Goal: Task Accomplishment & Management: Manage account settings

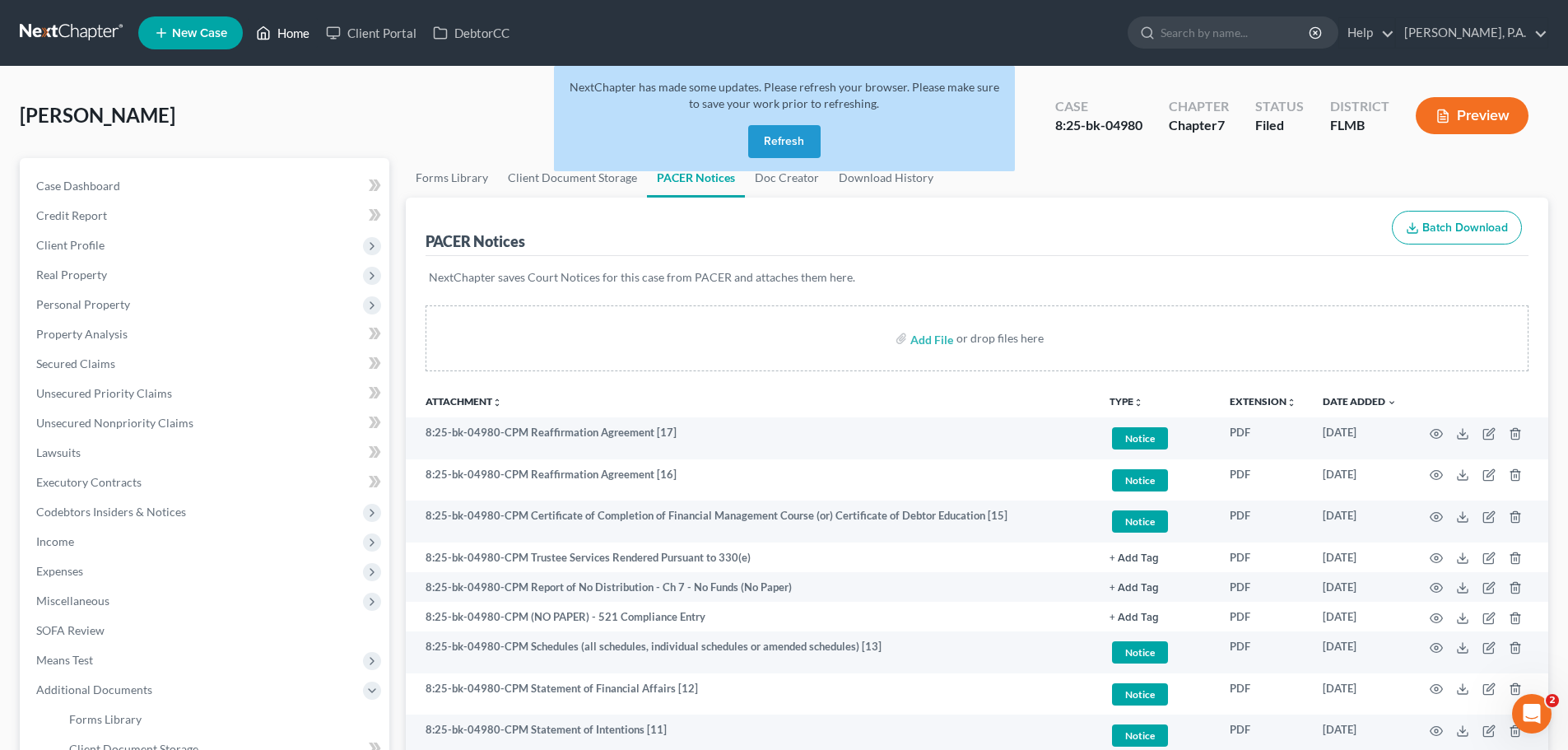
click at [282, 18] on link "Home" at bounding box center [283, 33] width 70 height 30
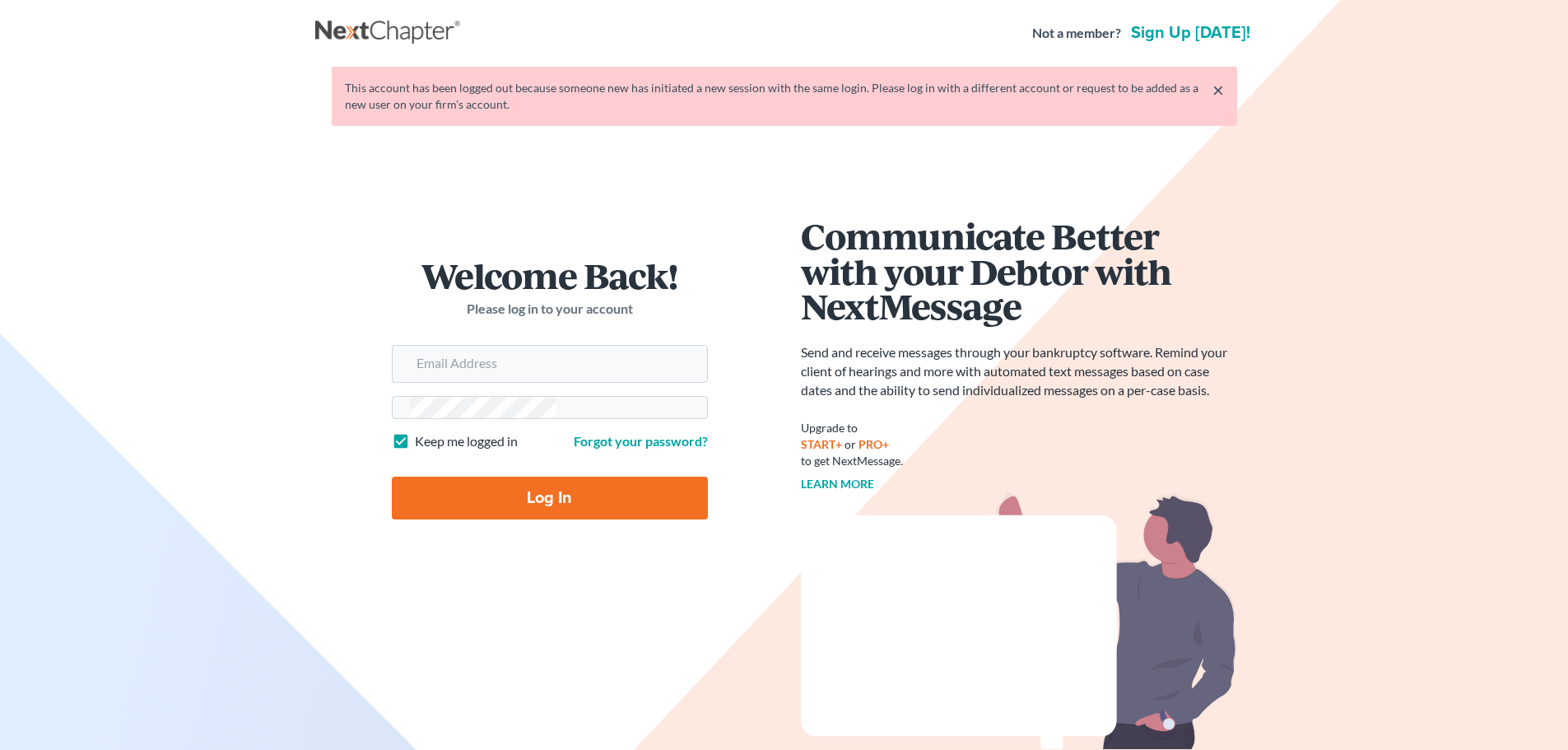
type input "[EMAIL_ADDRESS][DOMAIN_NAME]"
click at [392, 477] on input "Log In" at bounding box center [550, 498] width 316 height 43
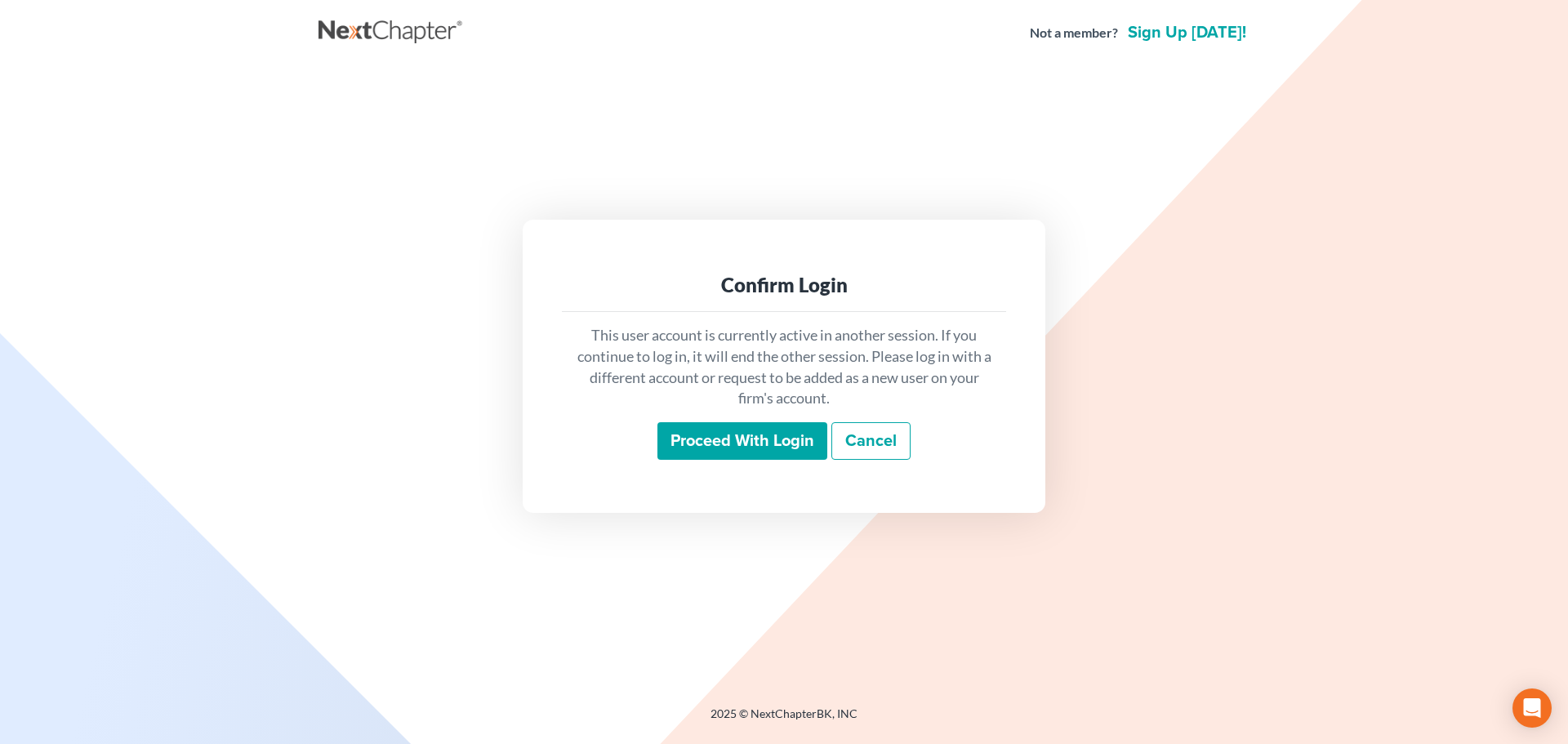
click at [781, 457] on input "Proceed with login" at bounding box center [742, 441] width 170 height 37
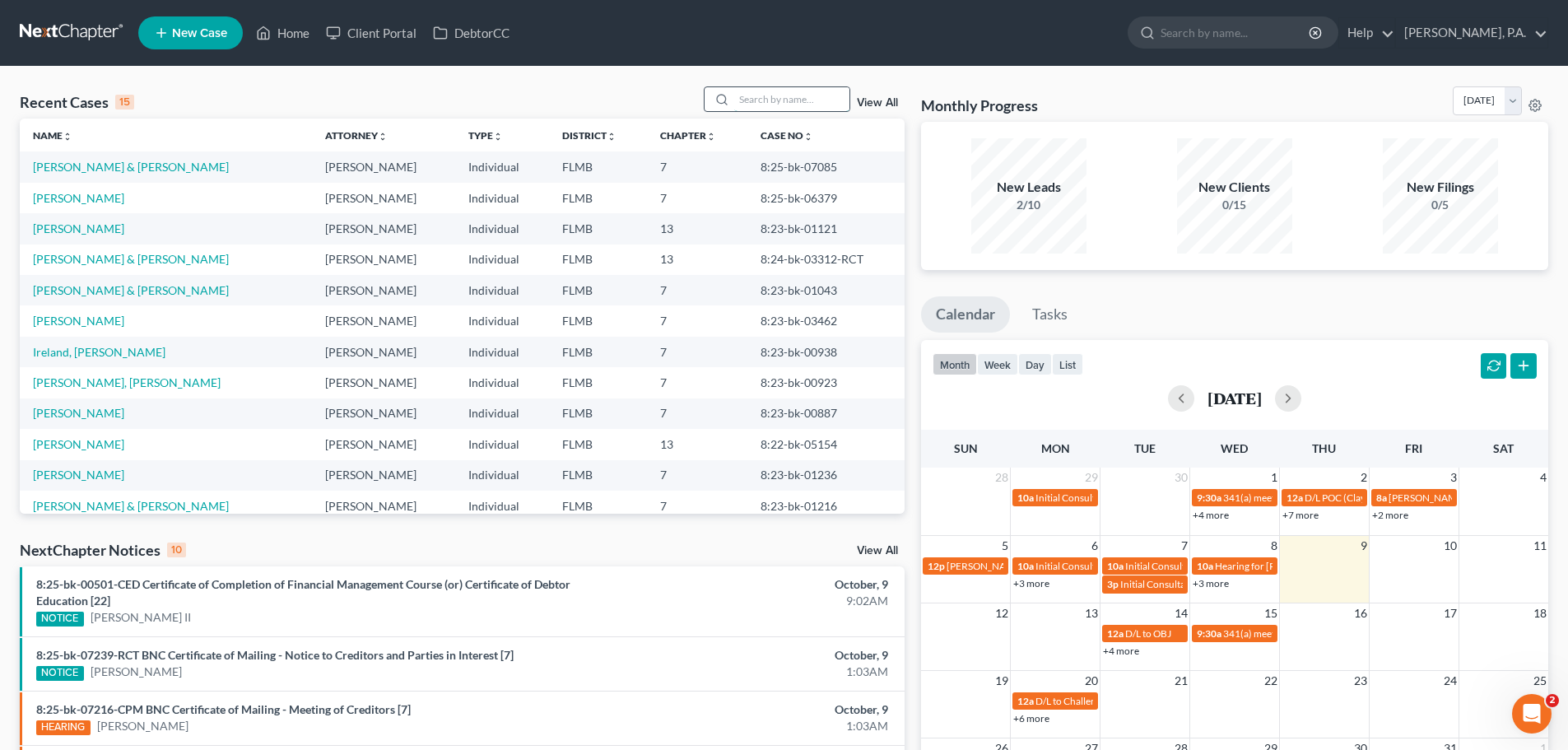
click at [784, 95] on input "search" at bounding box center [791, 98] width 115 height 24
paste input "Long"
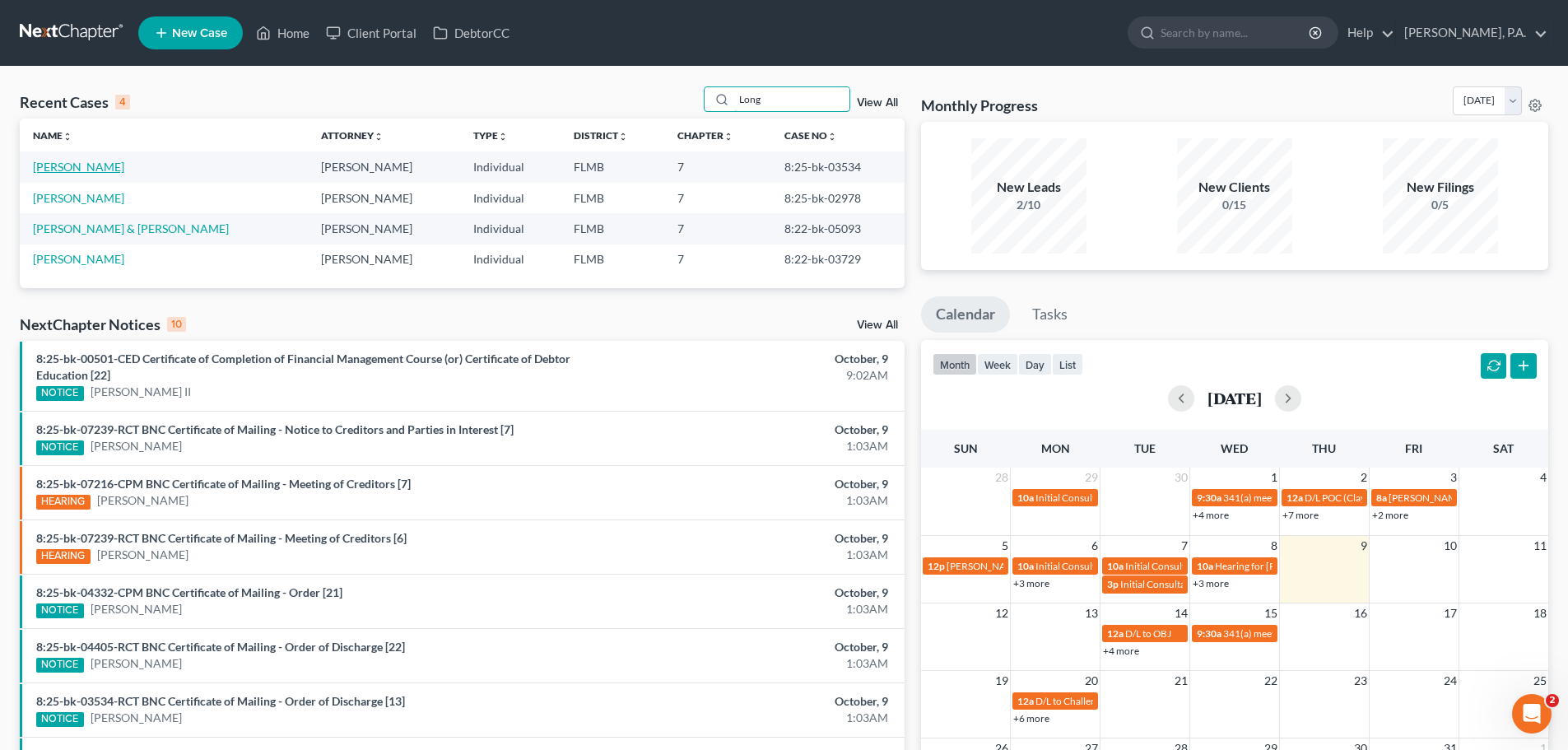
type input "Long"
click at [64, 169] on link "[PERSON_NAME]" at bounding box center [79, 167] width 91 height 14
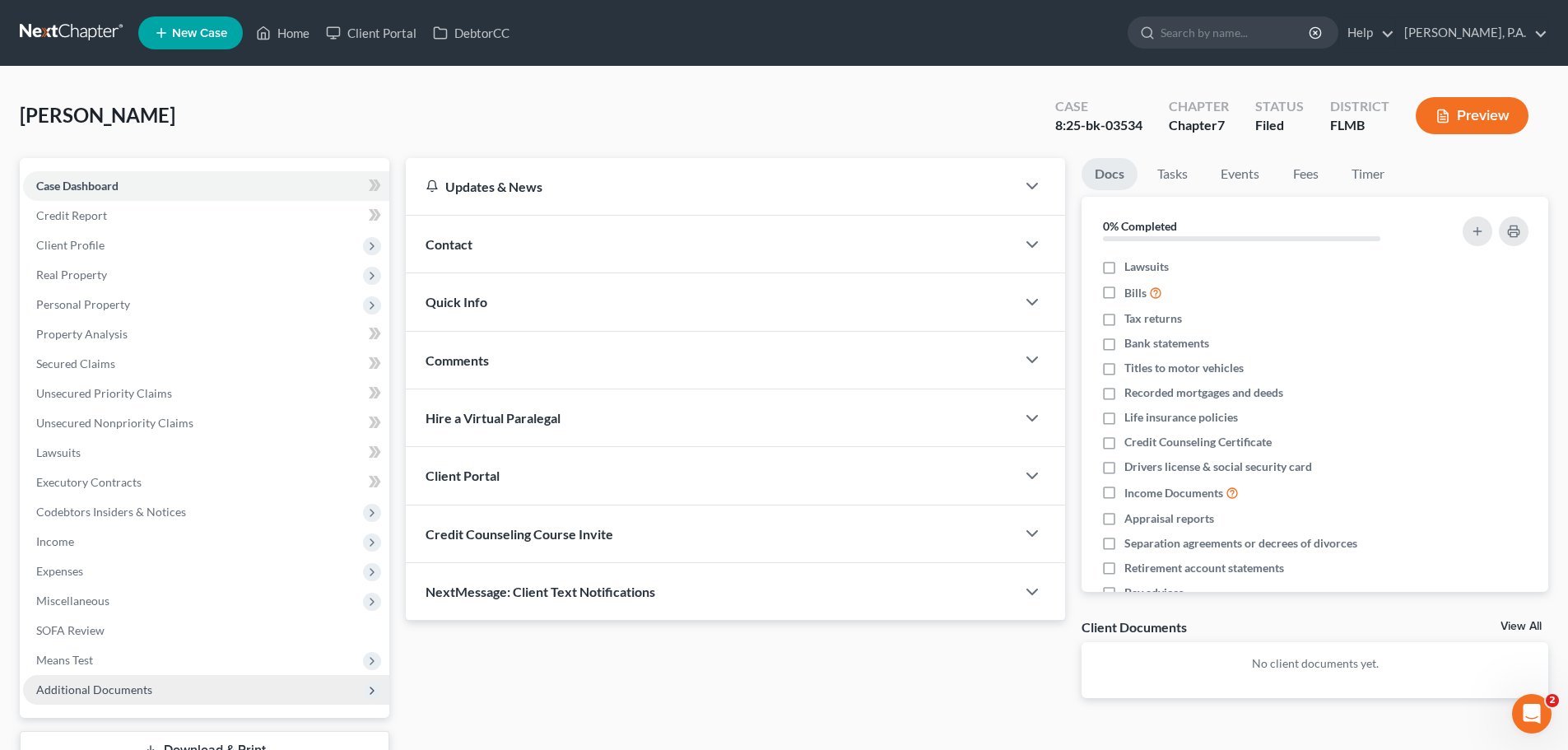
click at [124, 680] on span "Additional Documents" at bounding box center [205, 690] width 366 height 30
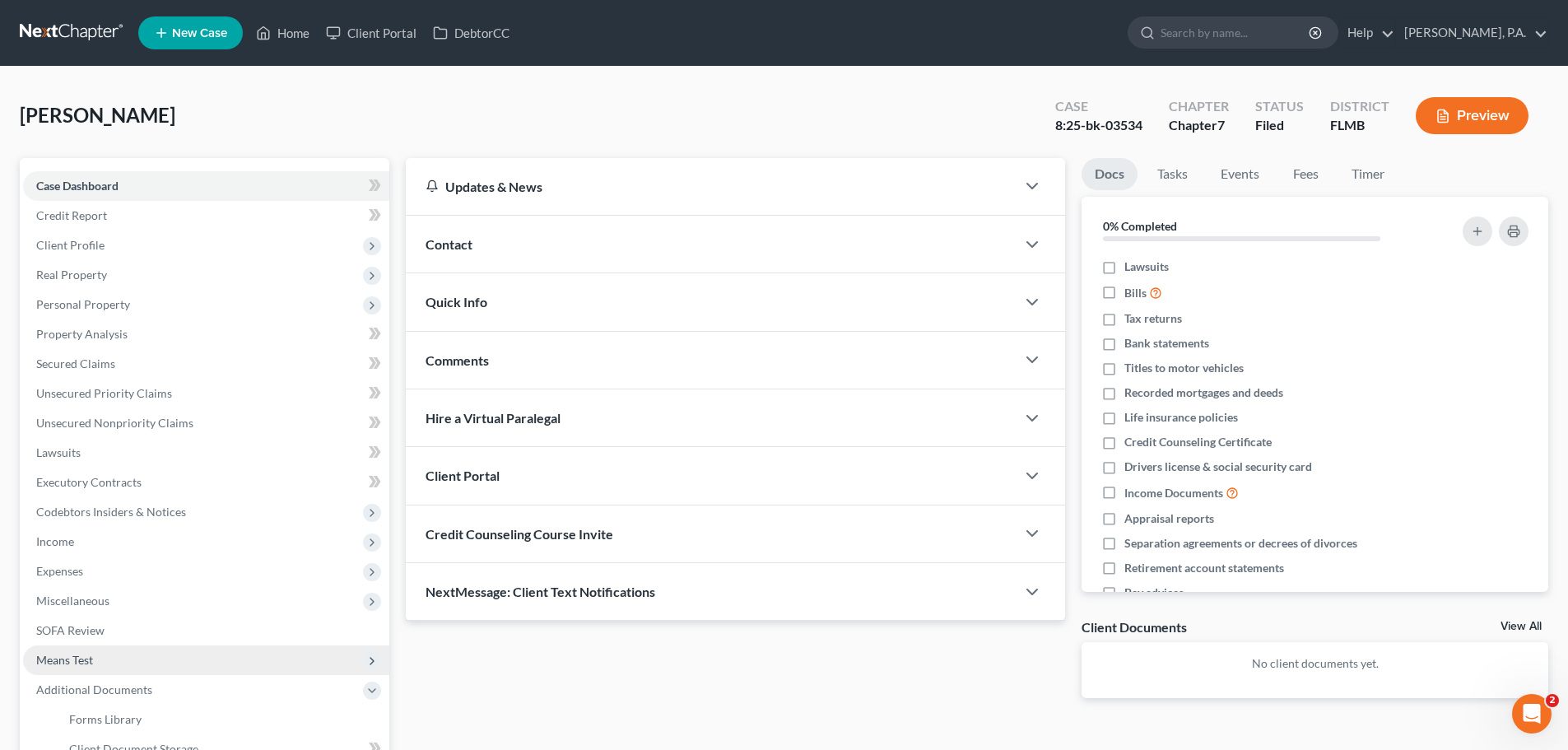
scroll to position [165, 0]
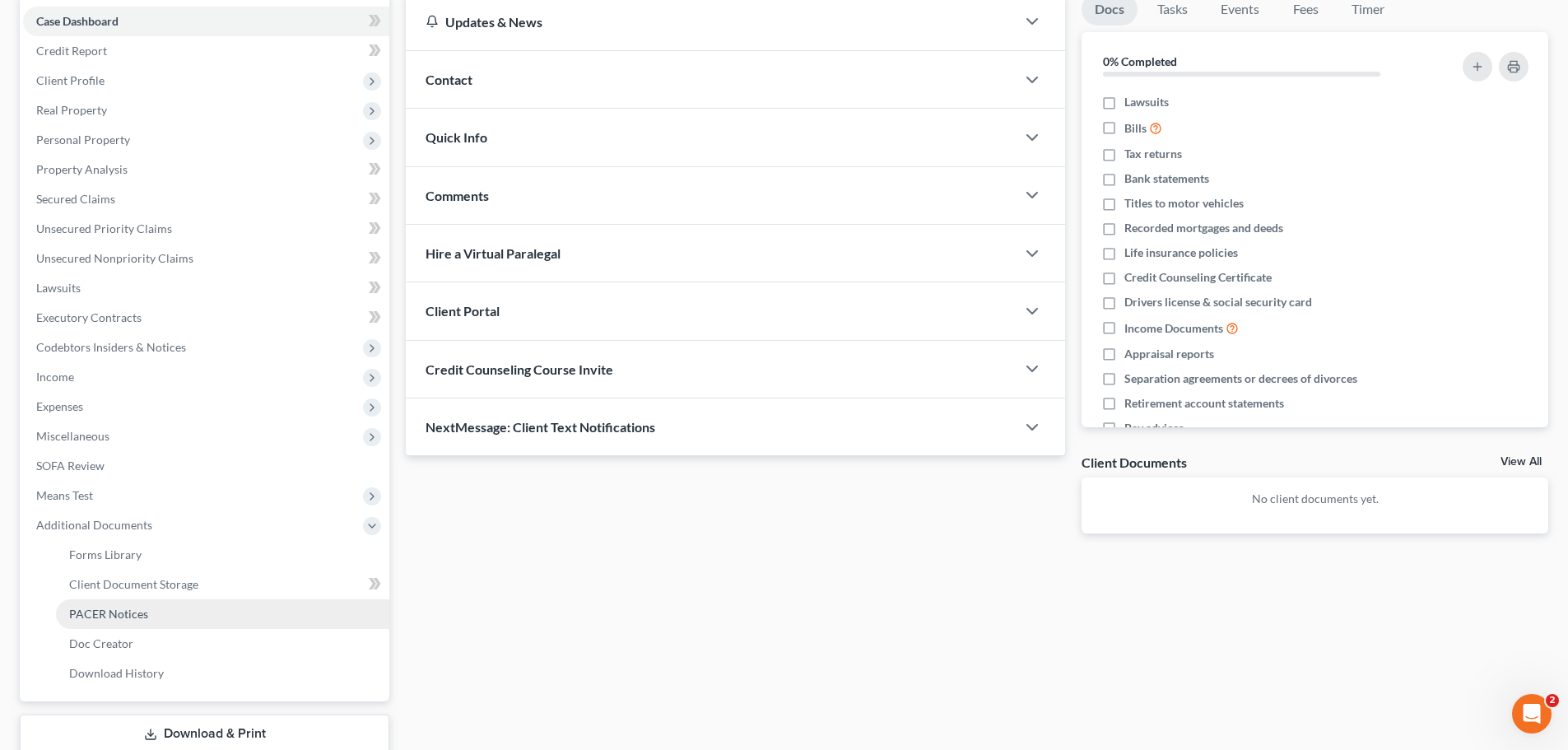
click at [126, 611] on span "PACER Notices" at bounding box center [109, 614] width 79 height 14
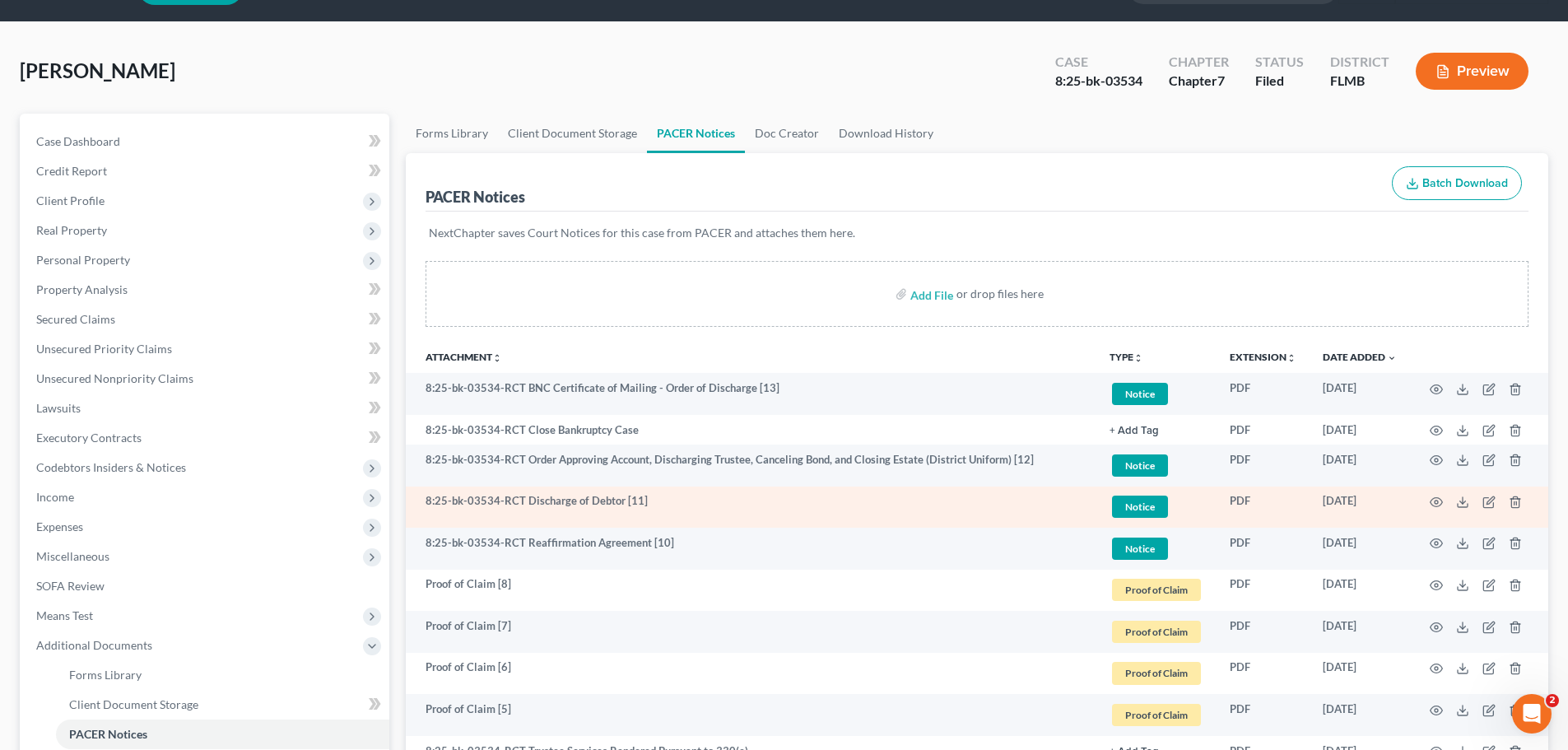
scroll to position [83, 0]
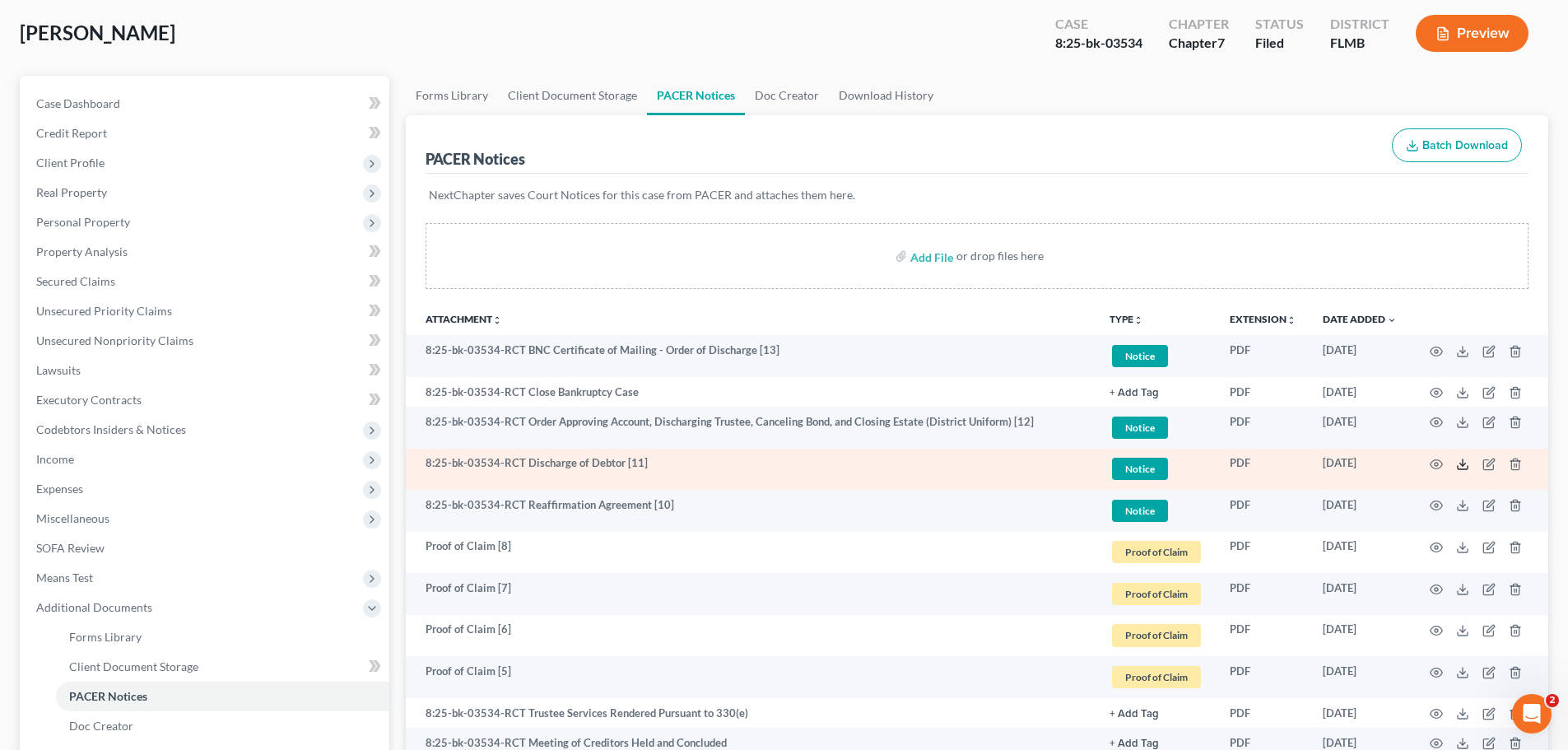
click at [1459, 465] on icon at bounding box center [1463, 464] width 13 height 13
click at [1439, 461] on icon "button" at bounding box center [1436, 464] width 13 height 13
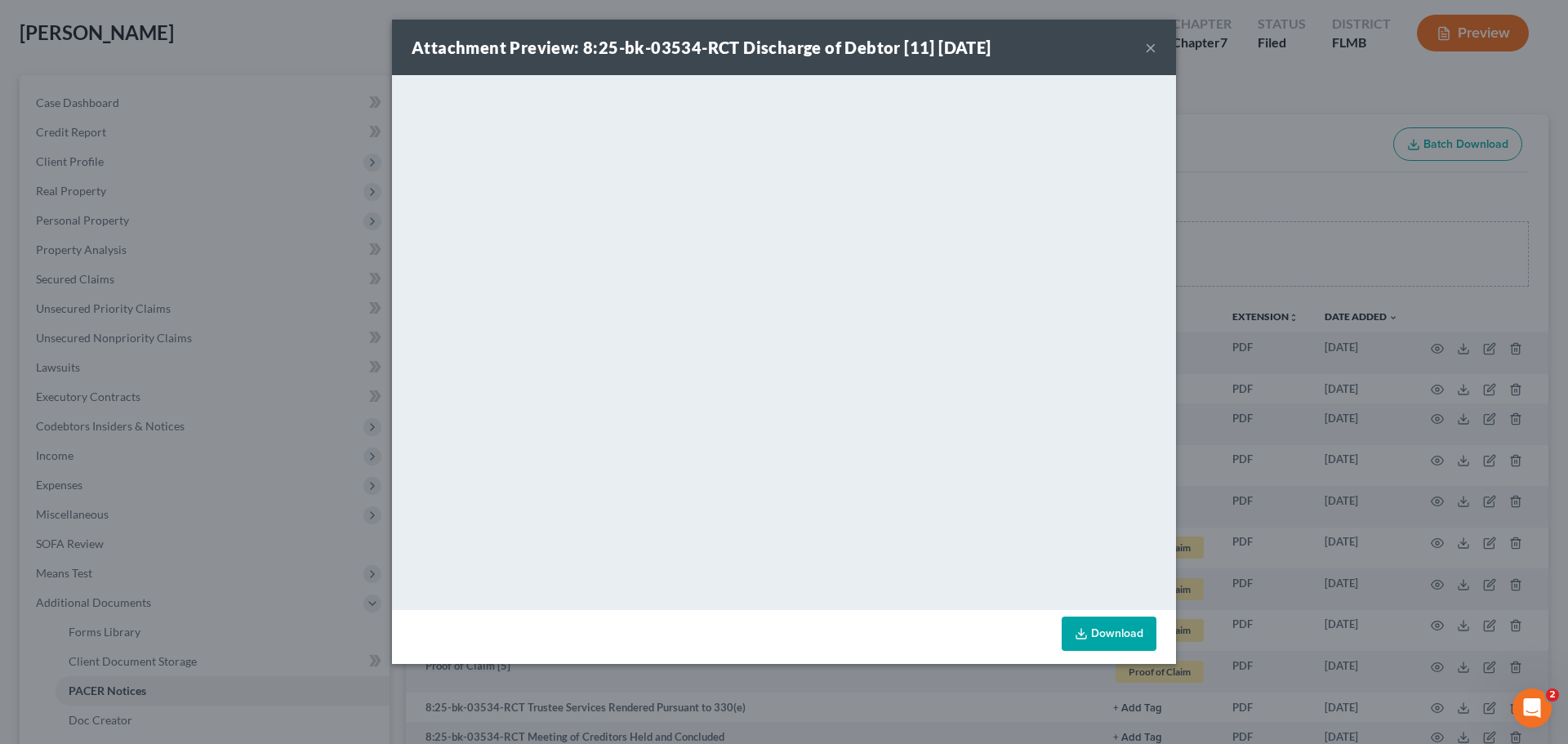
click at [1149, 44] on button "×" at bounding box center [1151, 47] width 11 height 20
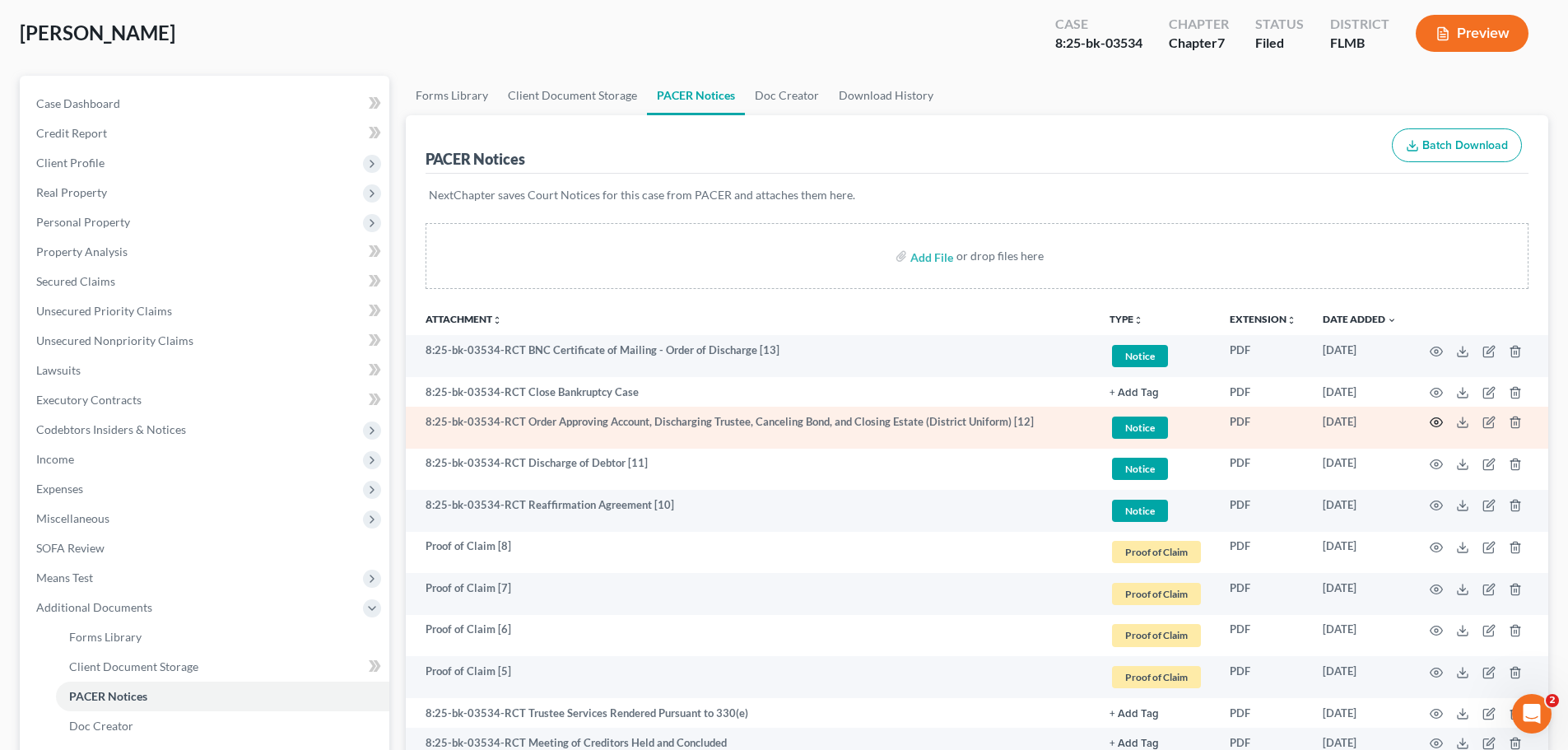
click at [1439, 422] on icon "button" at bounding box center [1436, 422] width 13 height 13
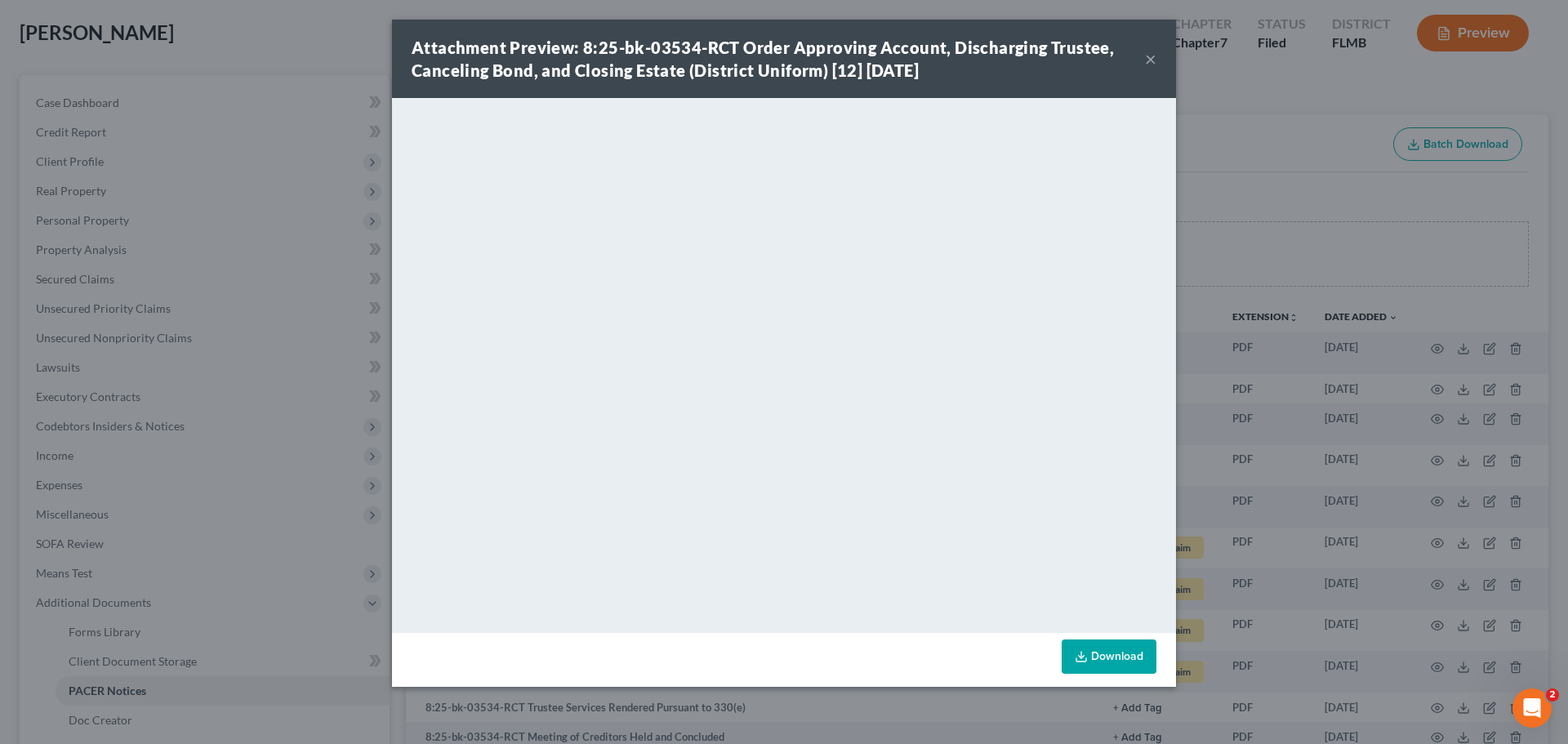
click at [1152, 55] on button "×" at bounding box center [1151, 58] width 11 height 20
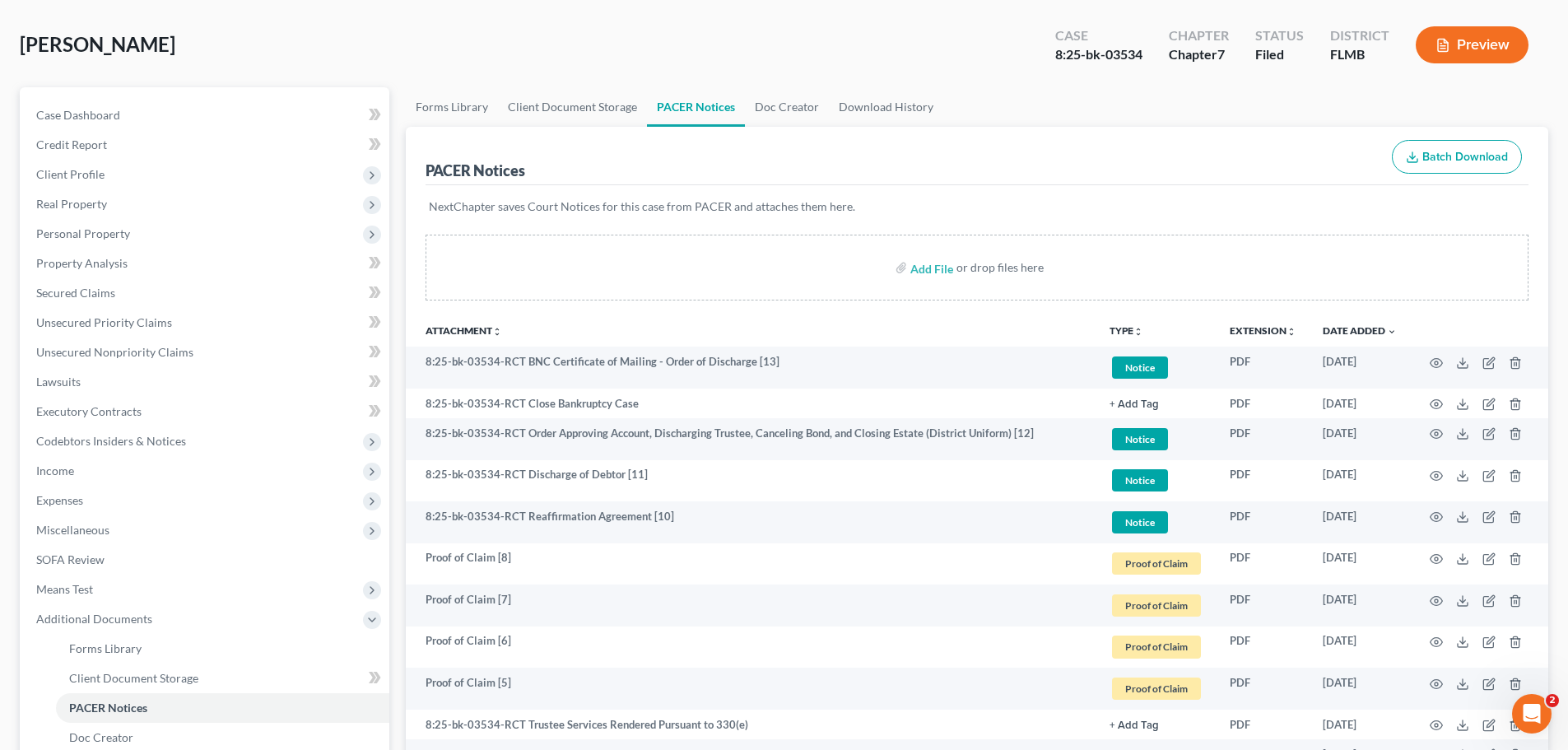
scroll to position [0, 0]
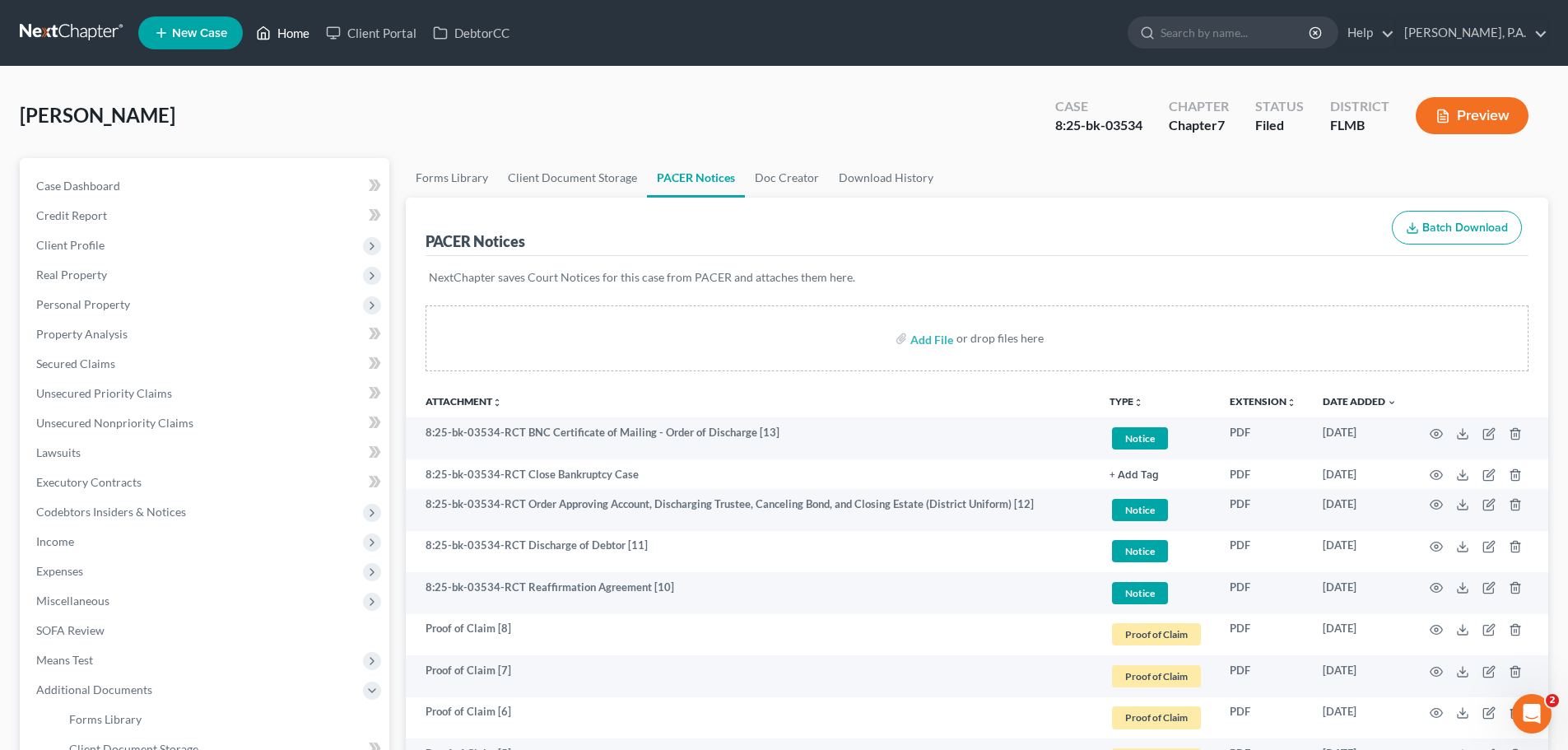
click at [272, 39] on link "Home" at bounding box center [283, 33] width 70 height 30
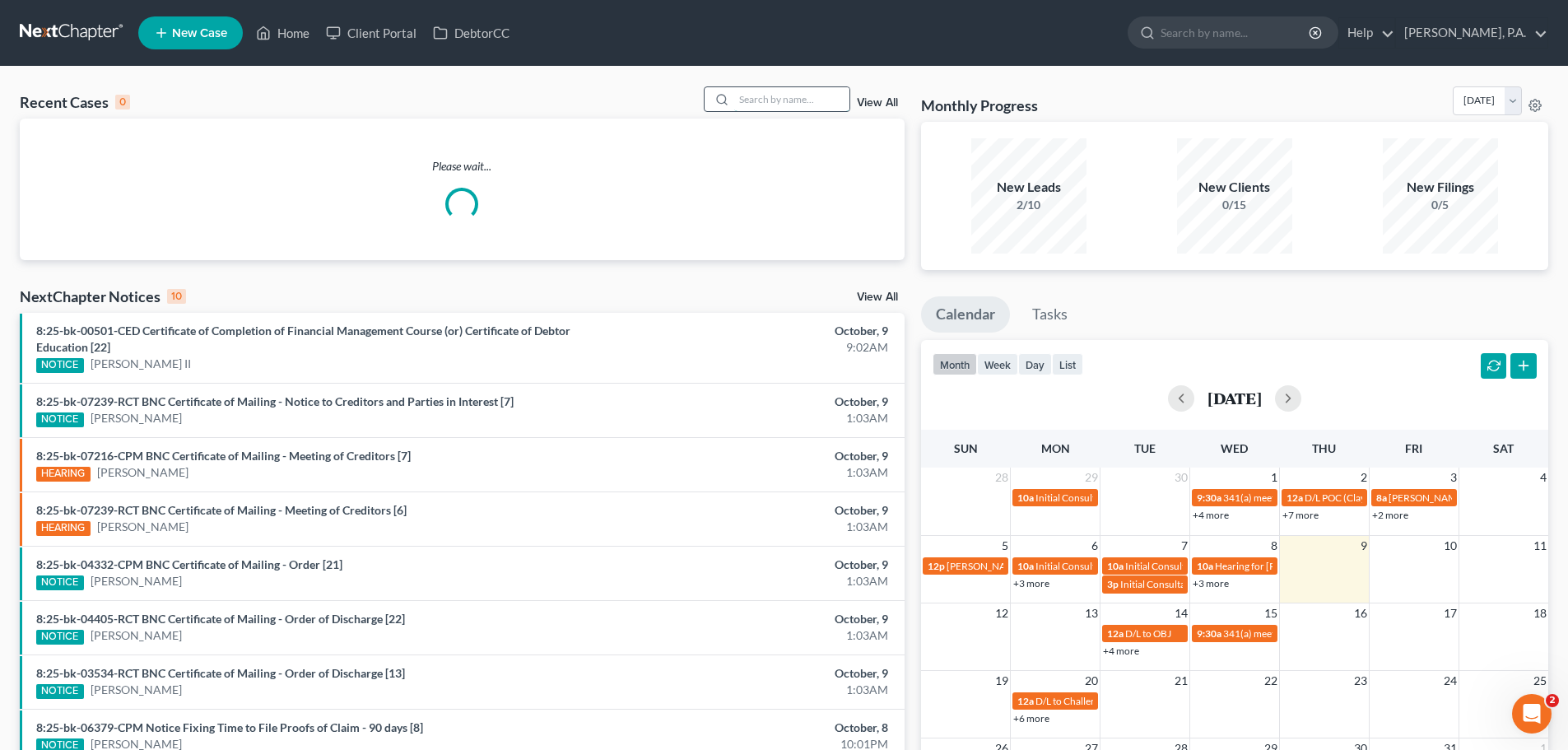
click at [763, 99] on input "search" at bounding box center [791, 98] width 115 height 24
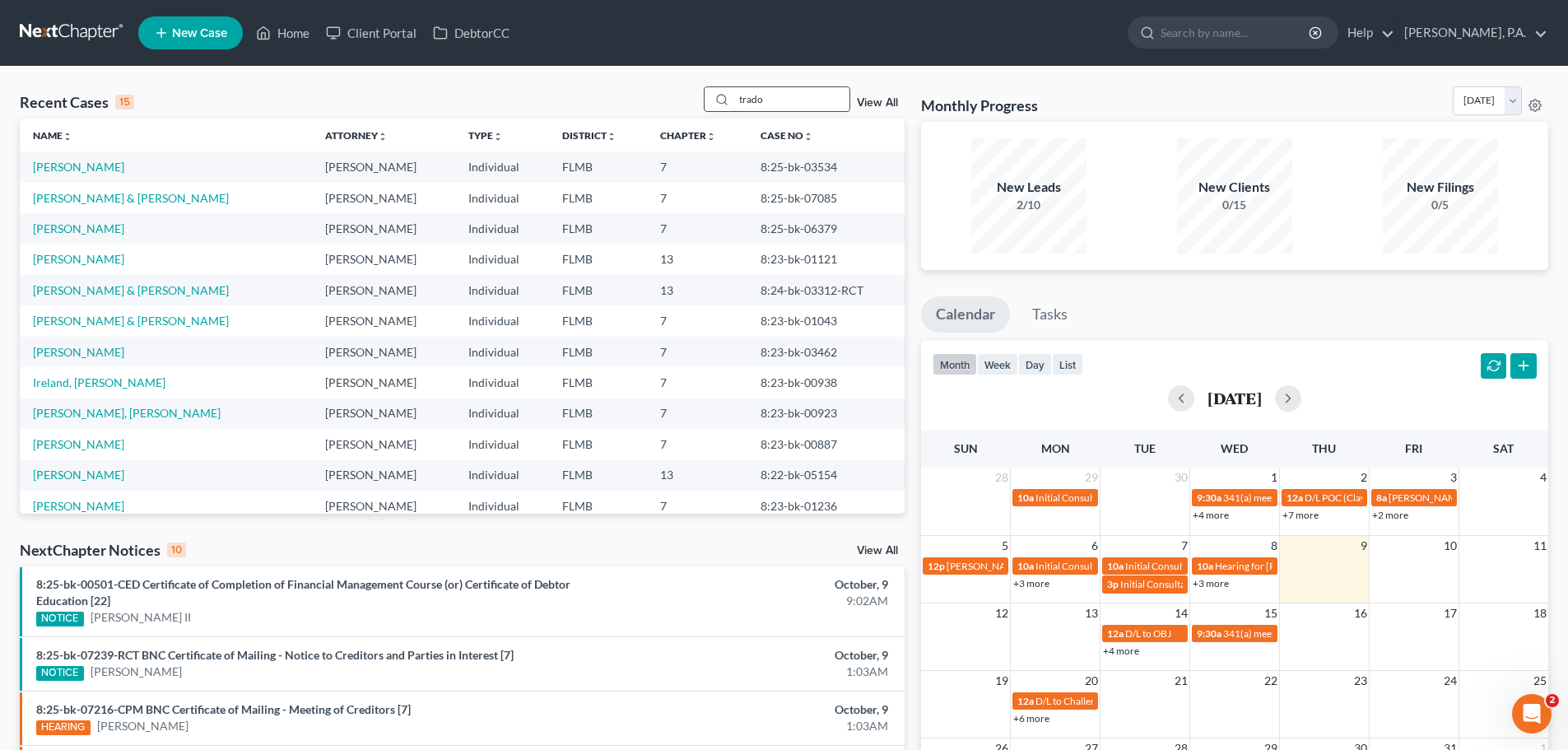
type input "trado"
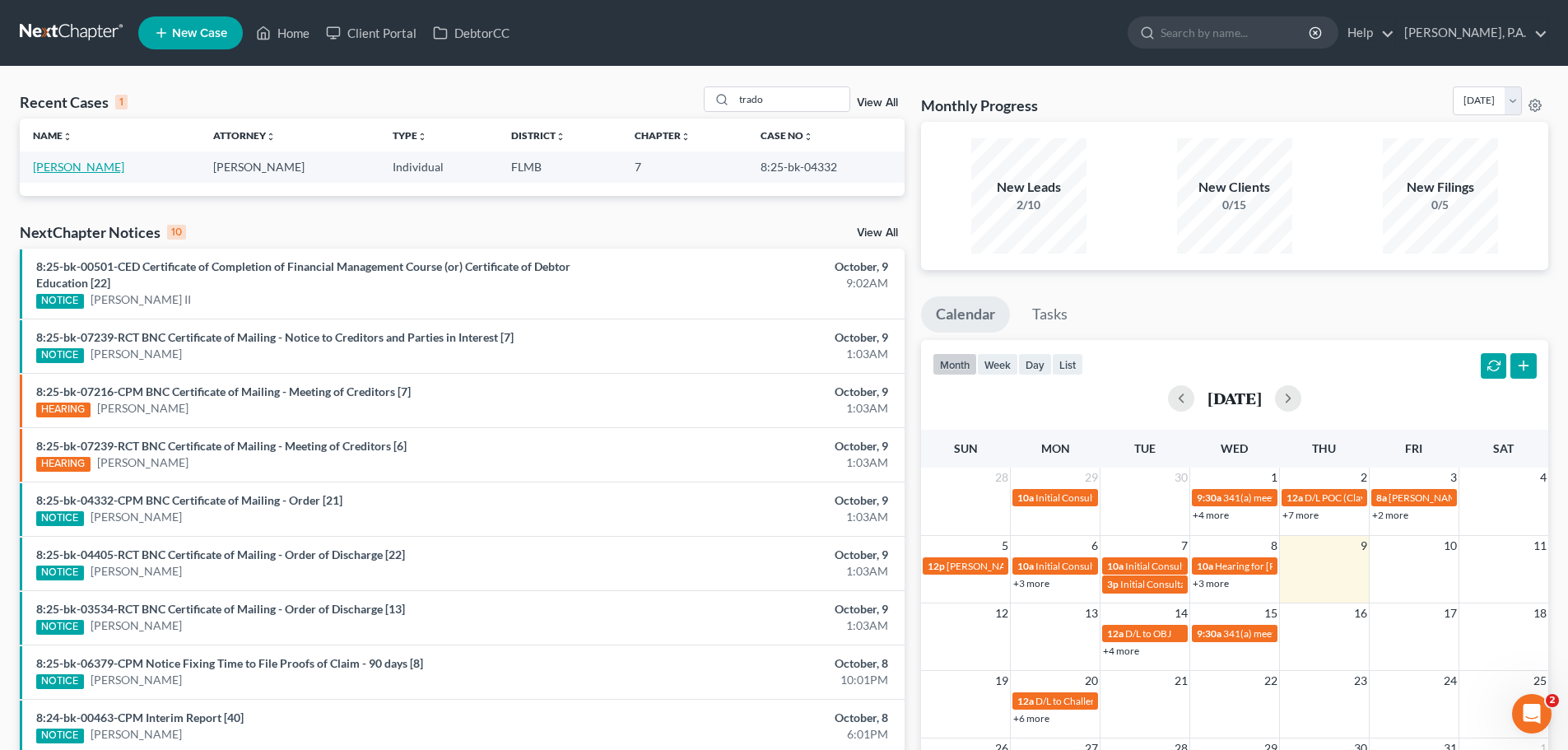
click at [81, 163] on link "[PERSON_NAME]" at bounding box center [79, 167] width 91 height 14
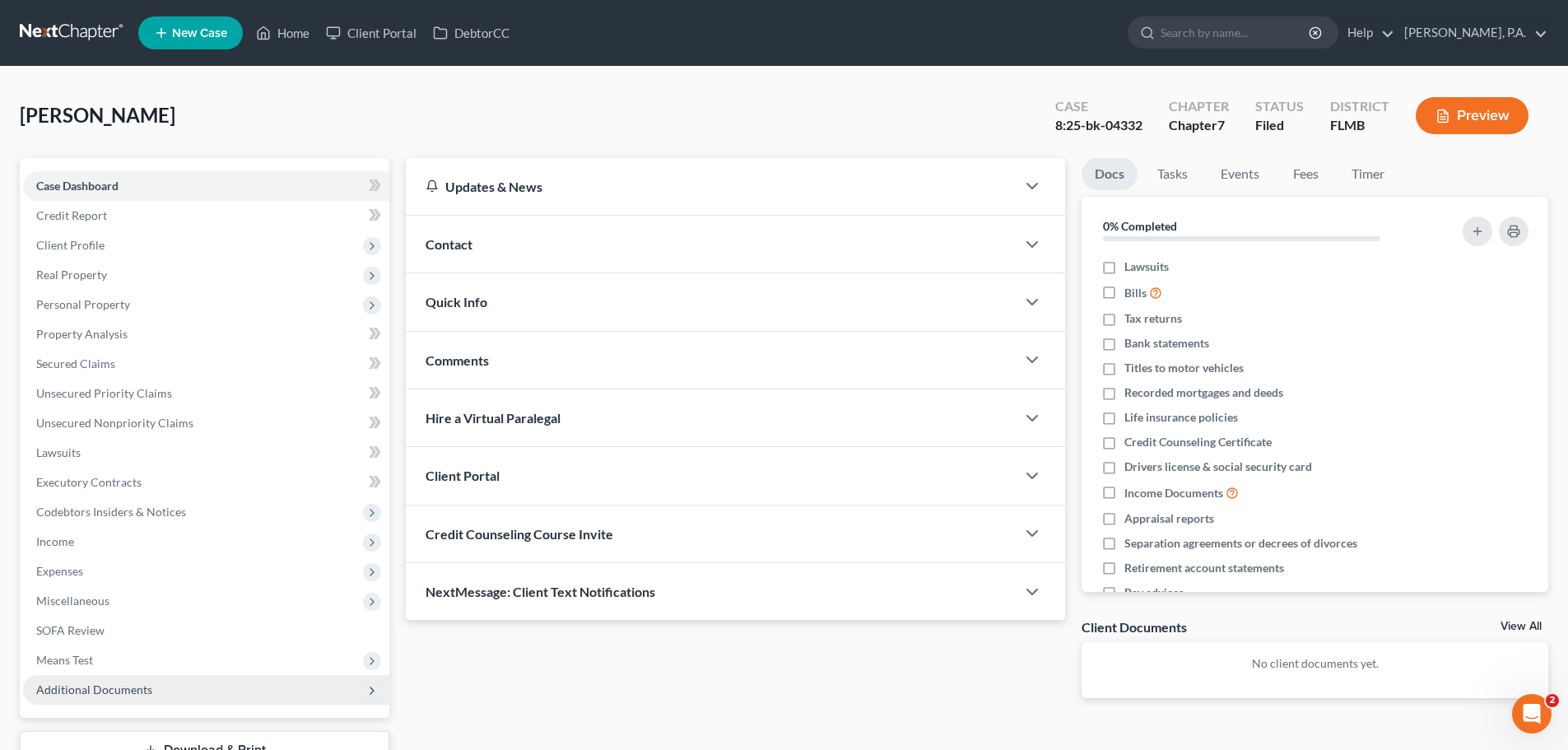
click at [162, 702] on span "Additional Documents" at bounding box center [205, 690] width 366 height 30
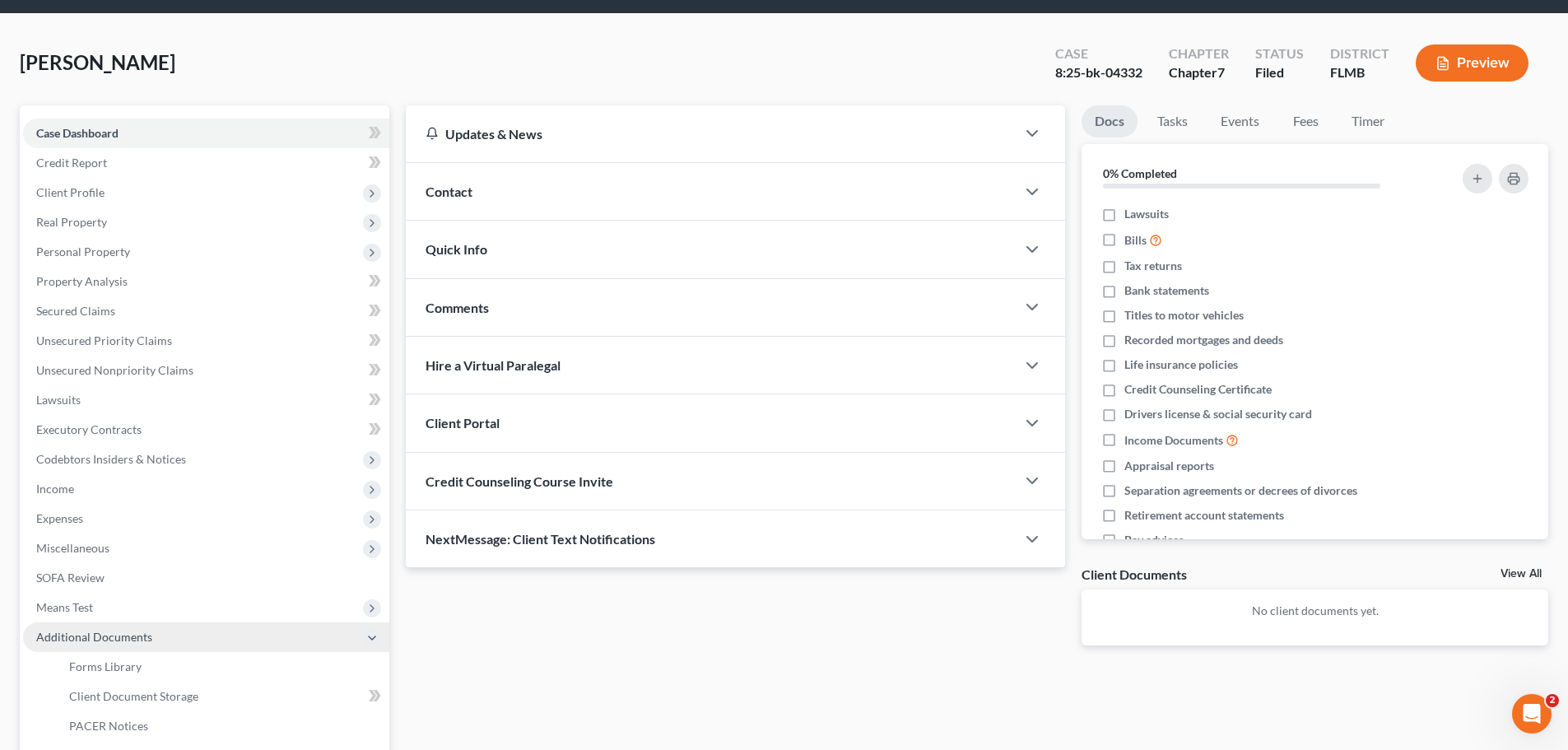
scroll to position [83, 0]
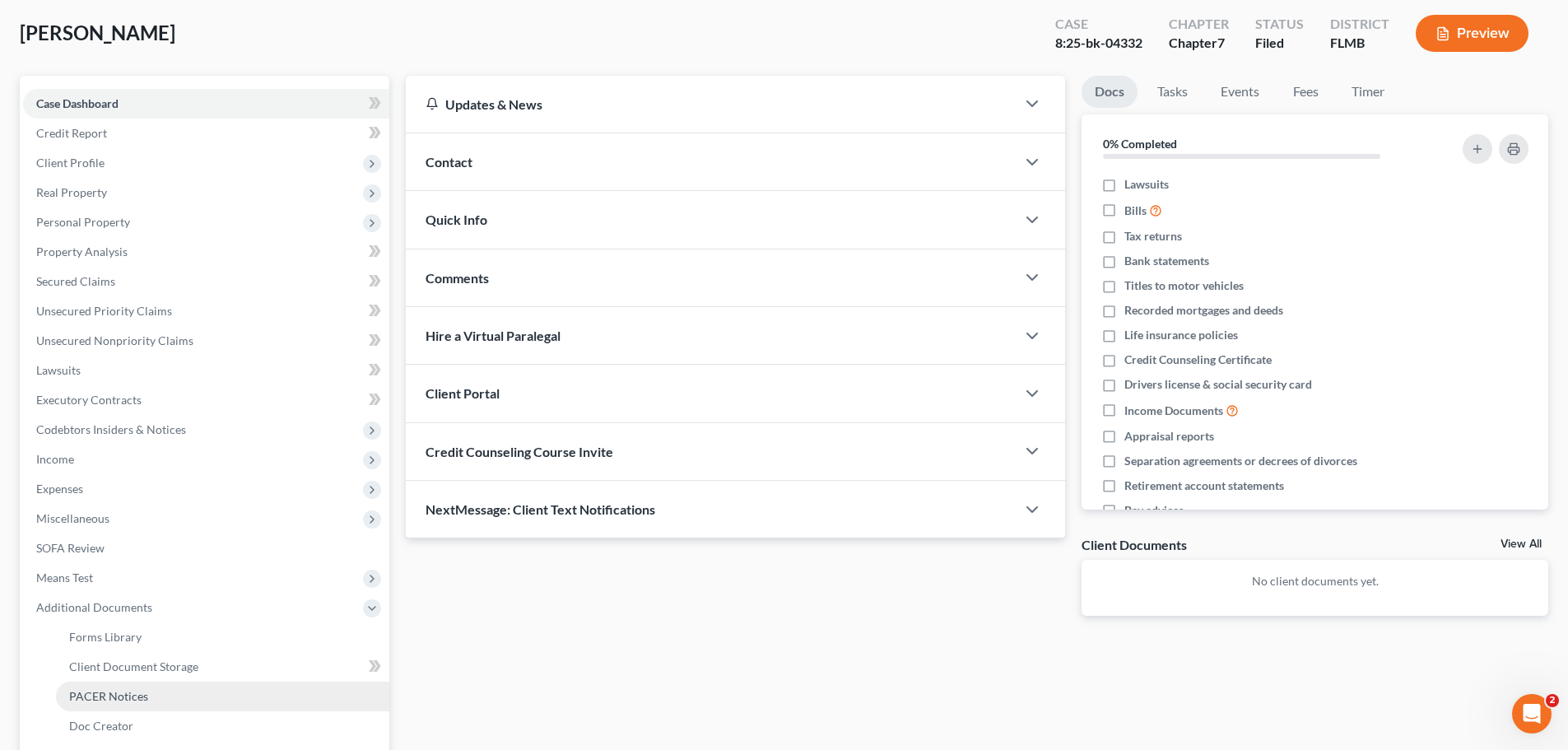
click at [111, 701] on span "PACER Notices" at bounding box center [109, 696] width 79 height 14
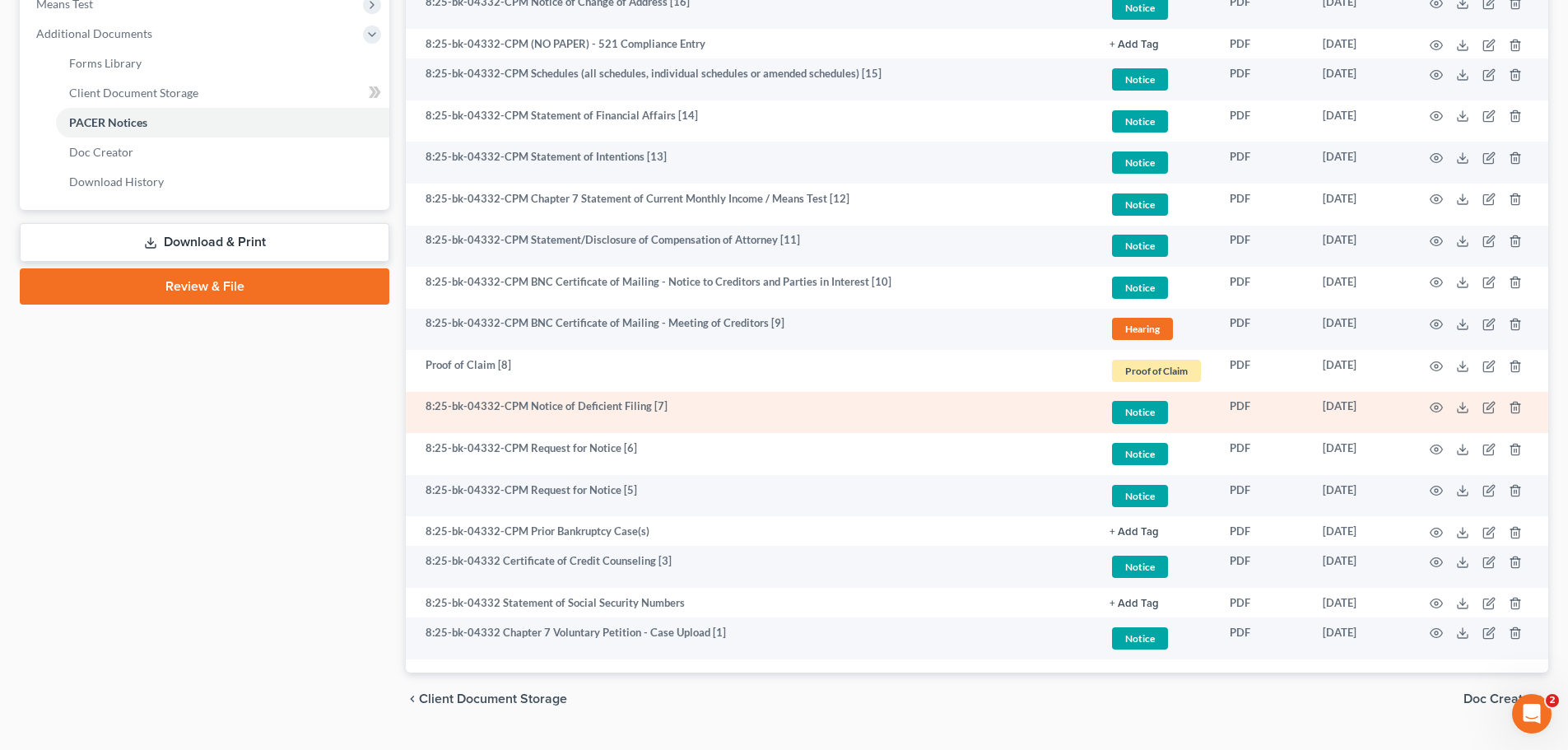
scroll to position [659, 0]
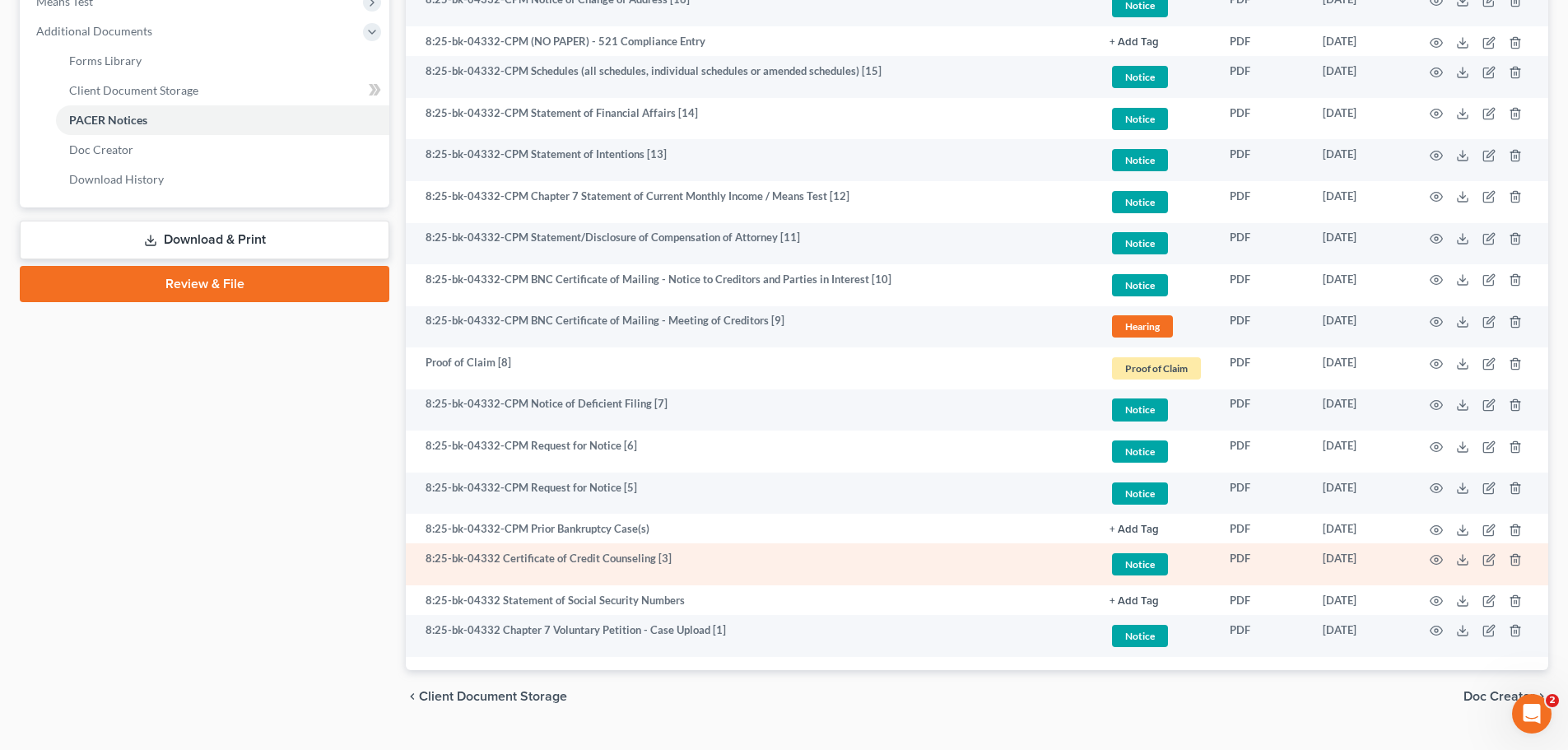
click at [561, 558] on td "8:25-bk-04332 Certificate of Credit Counseling [3]" at bounding box center [751, 565] width 691 height 42
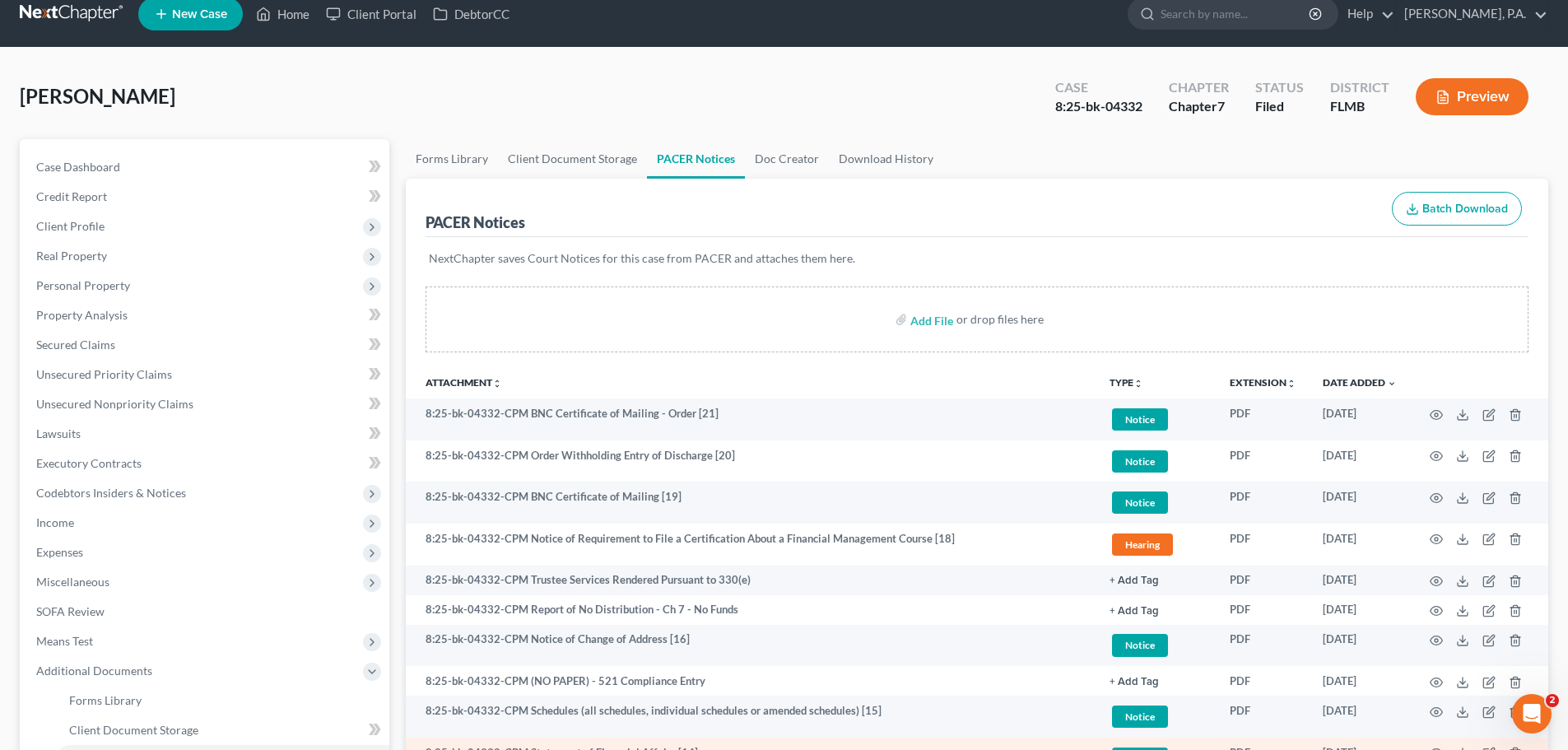
scroll to position [0, 0]
